Goal: Information Seeking & Learning: Learn about a topic

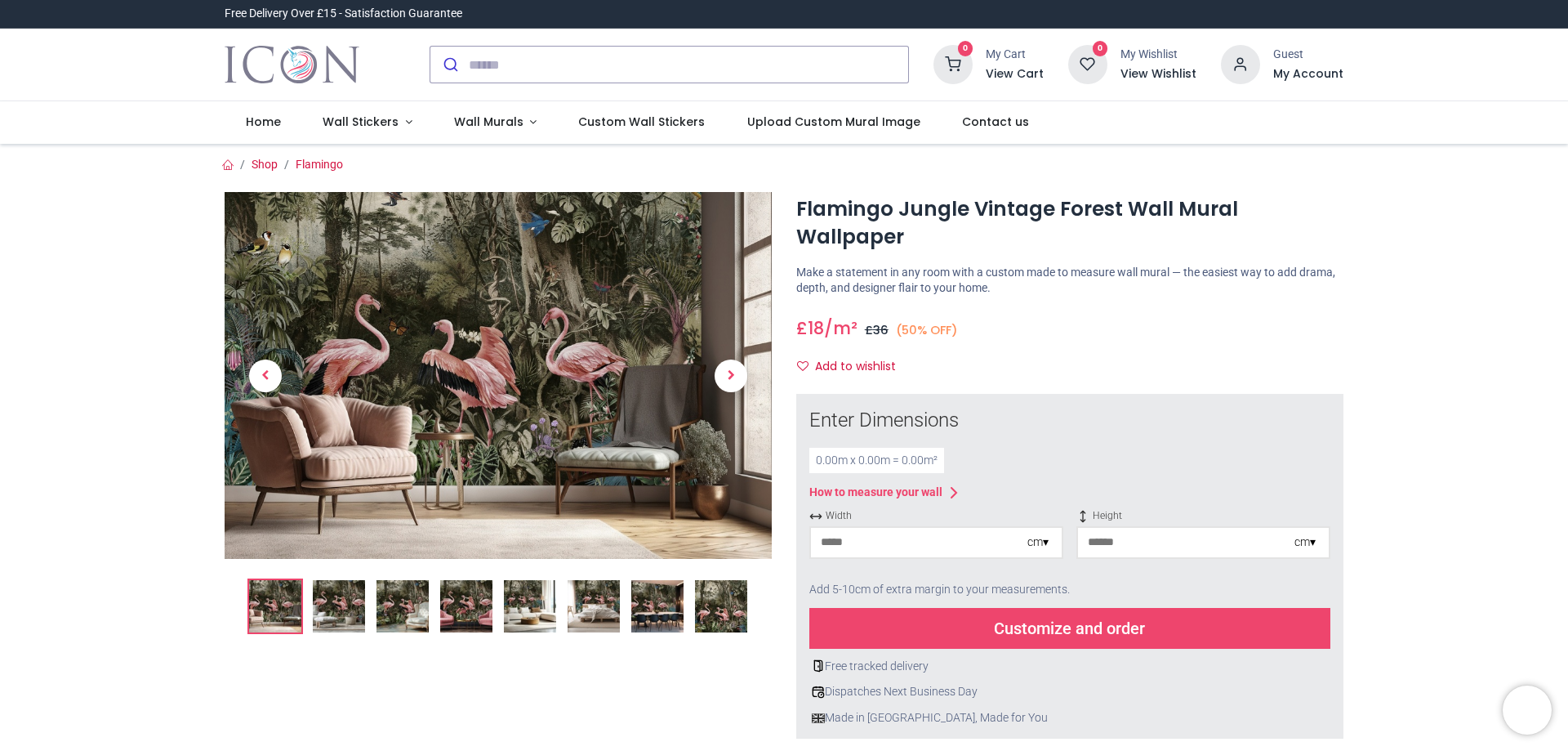
click at [334, 607] on img at bounding box center [339, 607] width 52 height 53
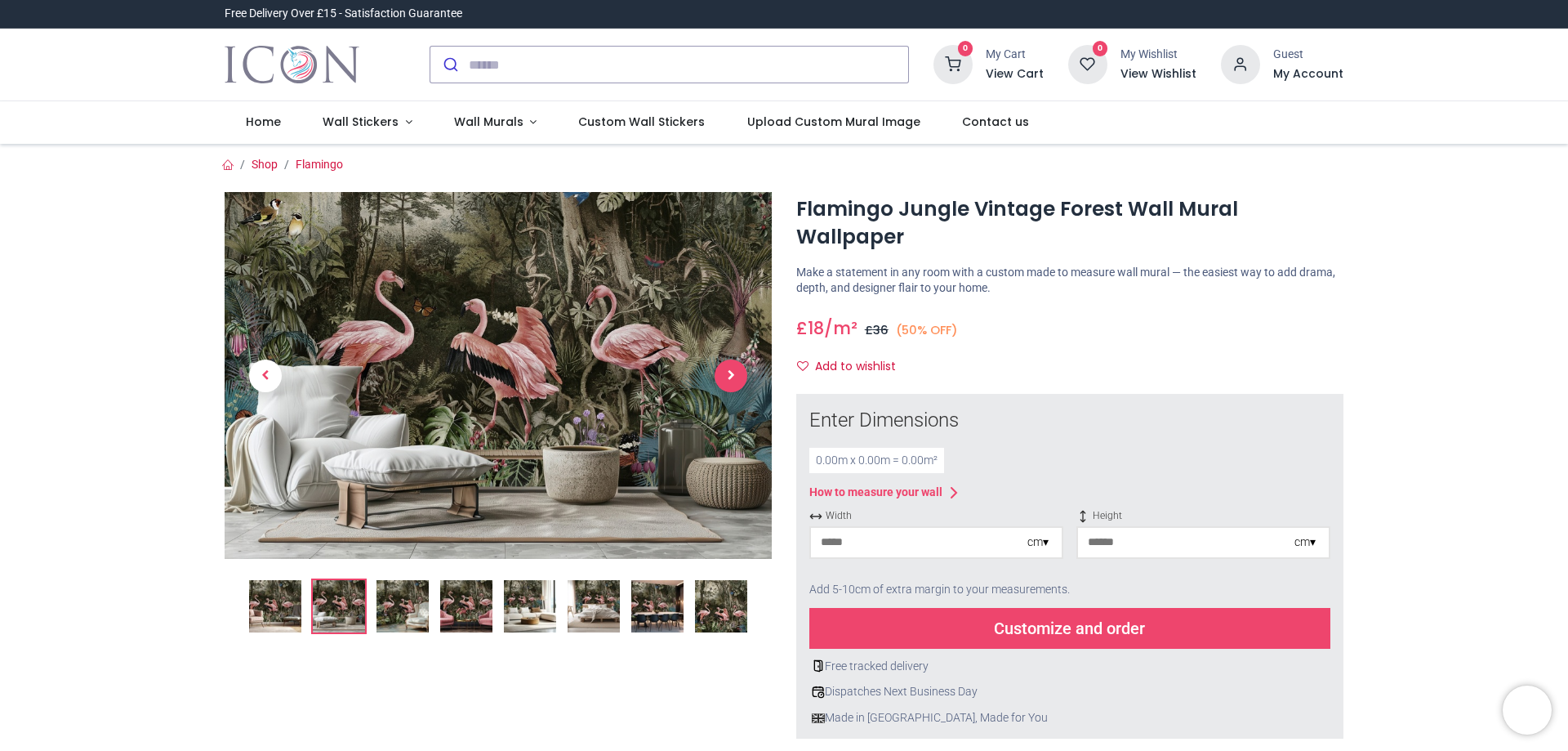
click at [729, 380] on span "Next" at bounding box center [731, 376] width 32 height 32
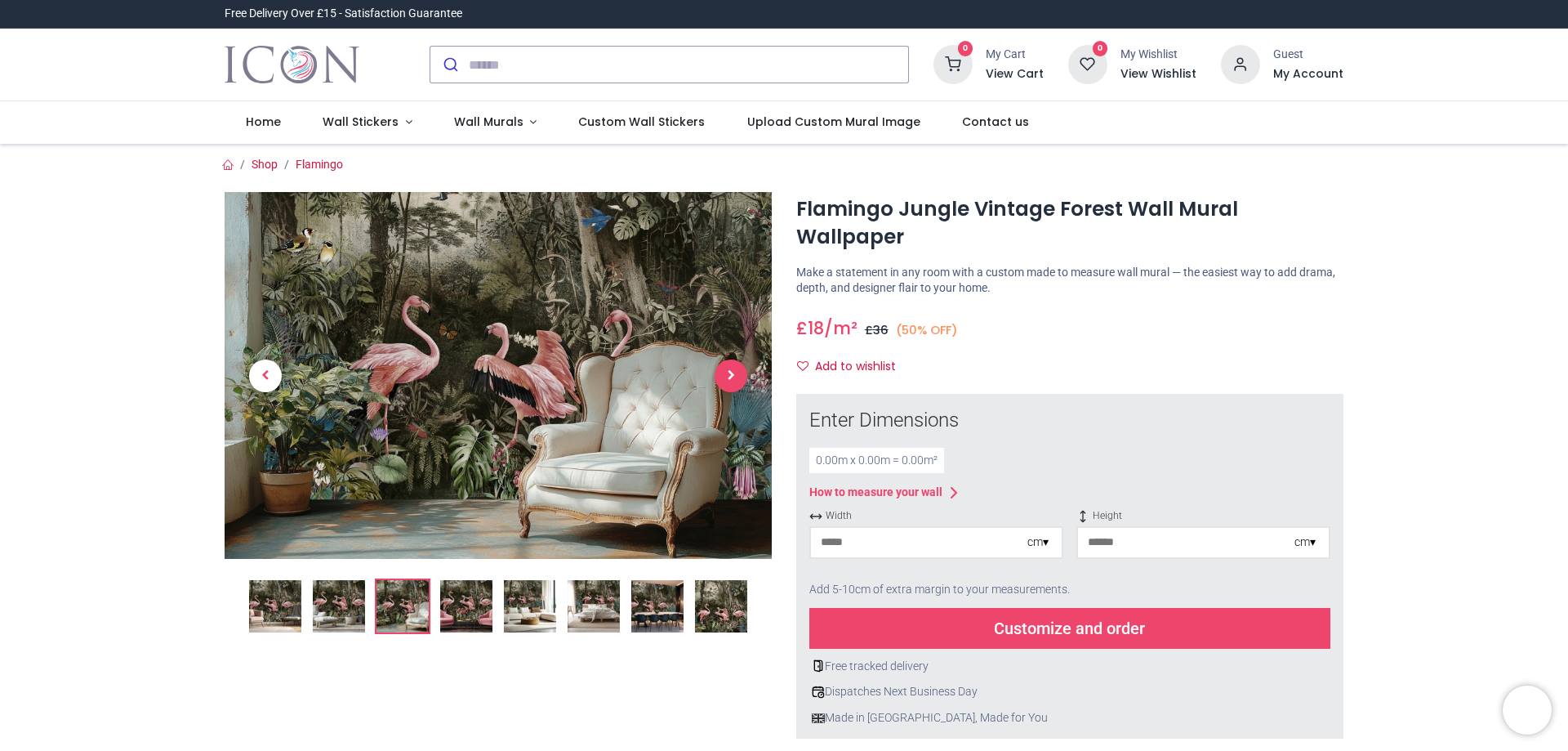
click at [729, 380] on span "Next" at bounding box center [731, 376] width 32 height 32
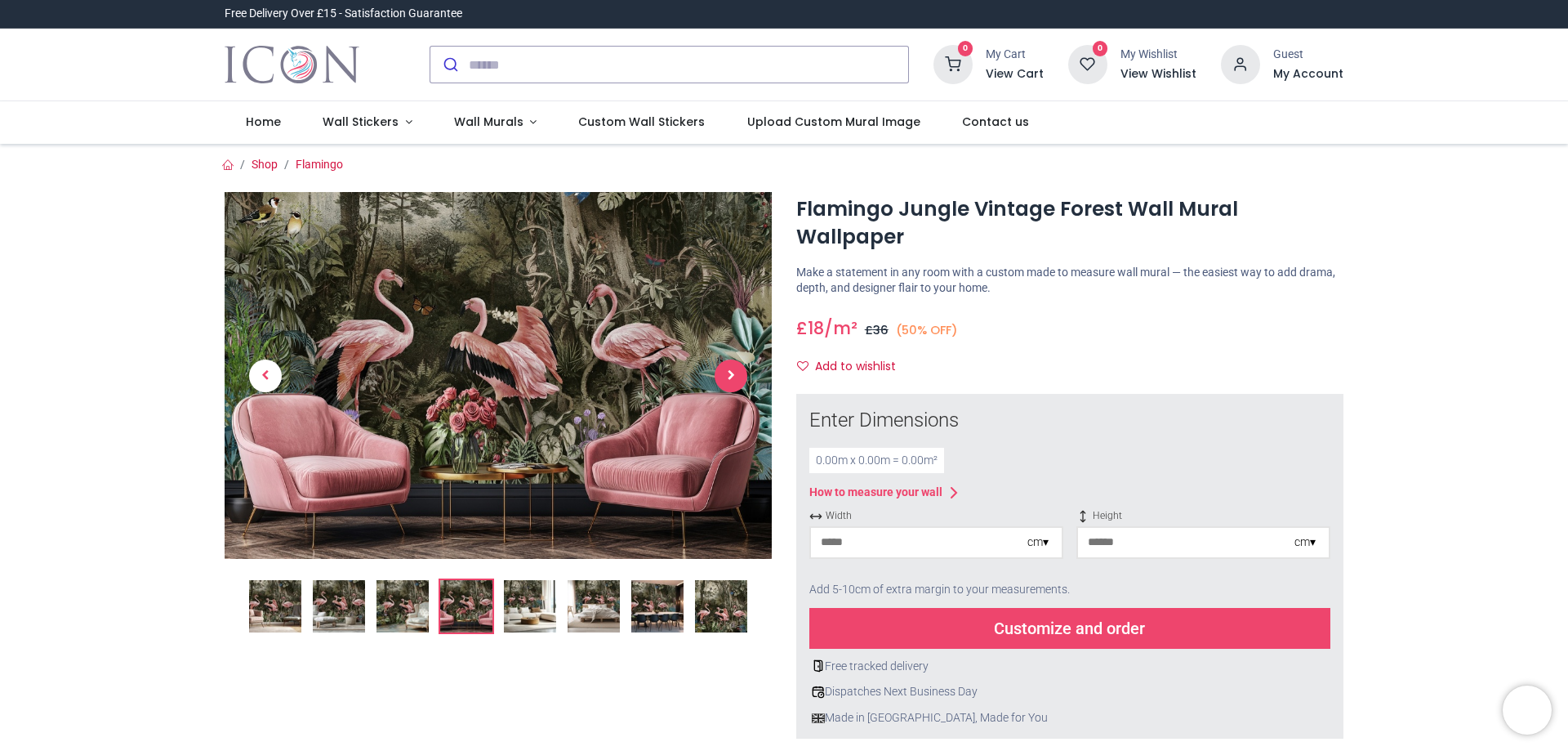
click at [730, 380] on span "Next" at bounding box center [731, 376] width 32 height 32
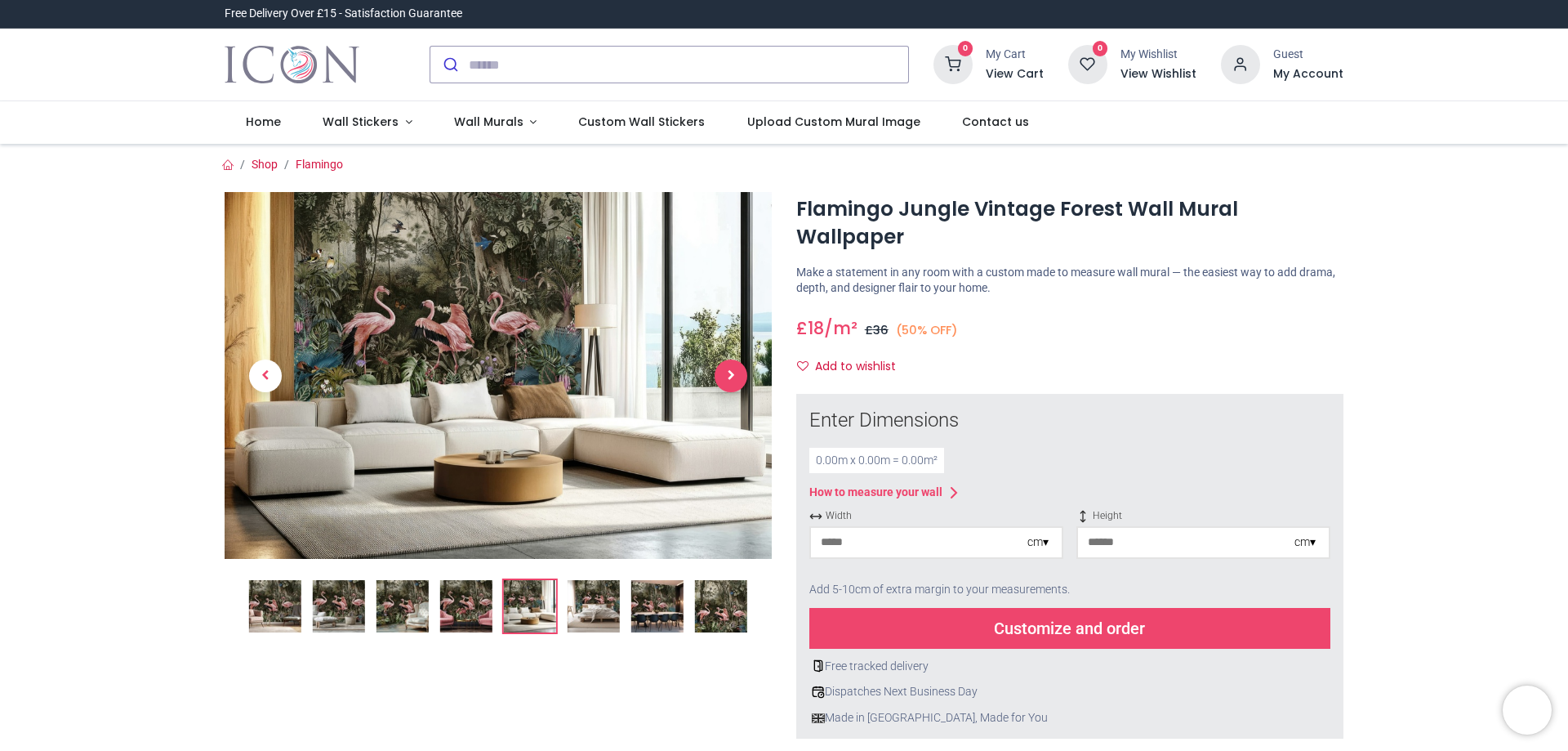
click at [731, 380] on span "Next" at bounding box center [731, 376] width 32 height 32
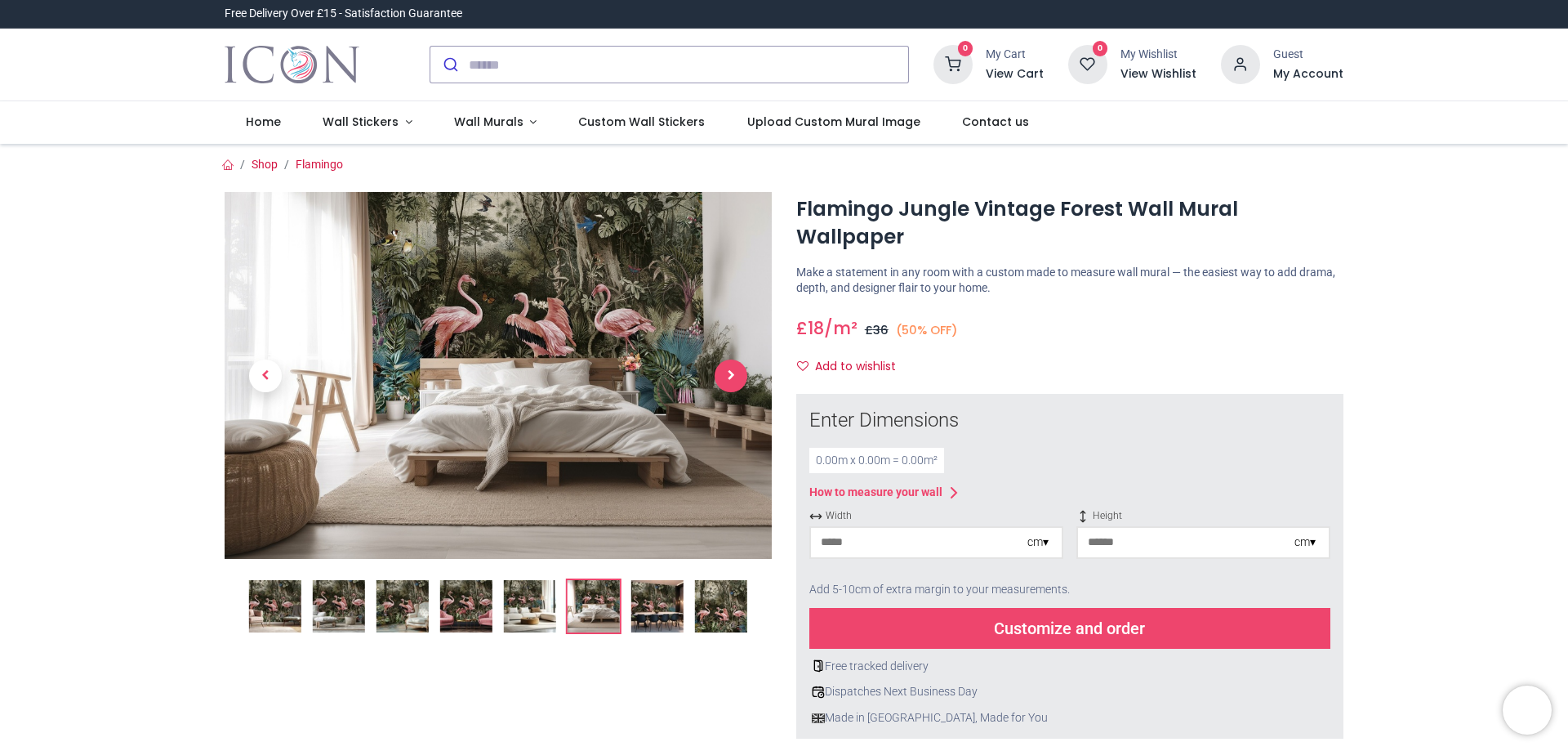
click at [731, 380] on span "Next" at bounding box center [731, 376] width 32 height 32
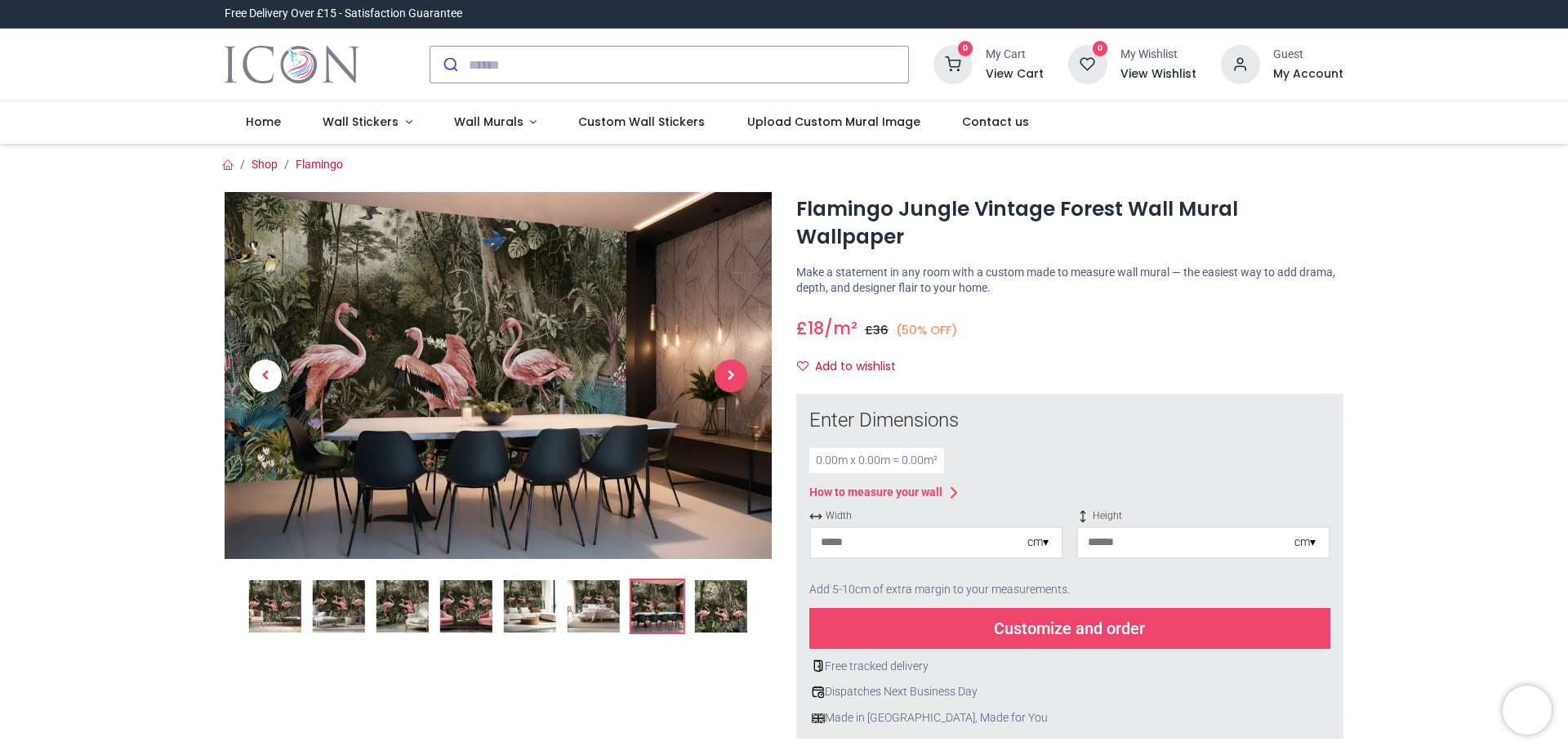
click at [731, 380] on span "Next" at bounding box center [731, 376] width 32 height 32
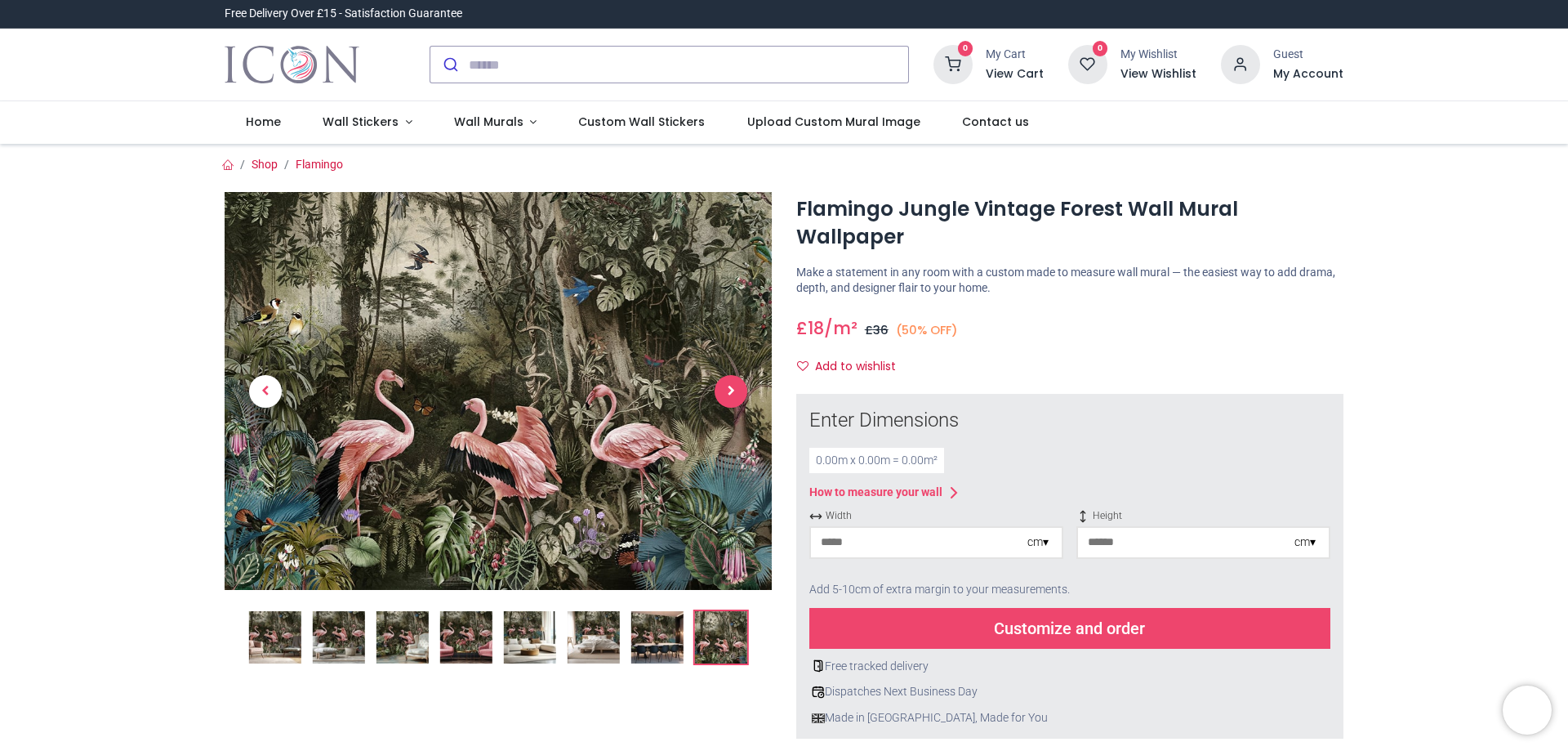
click at [731, 380] on span "Next" at bounding box center [731, 390] width 32 height 32
